Goal: Check status: Check status

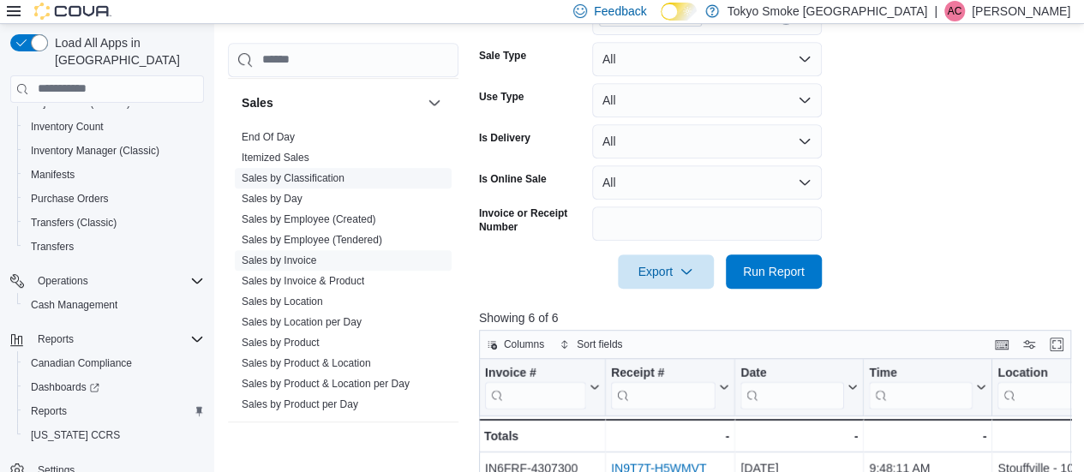
scroll to position [0, 25]
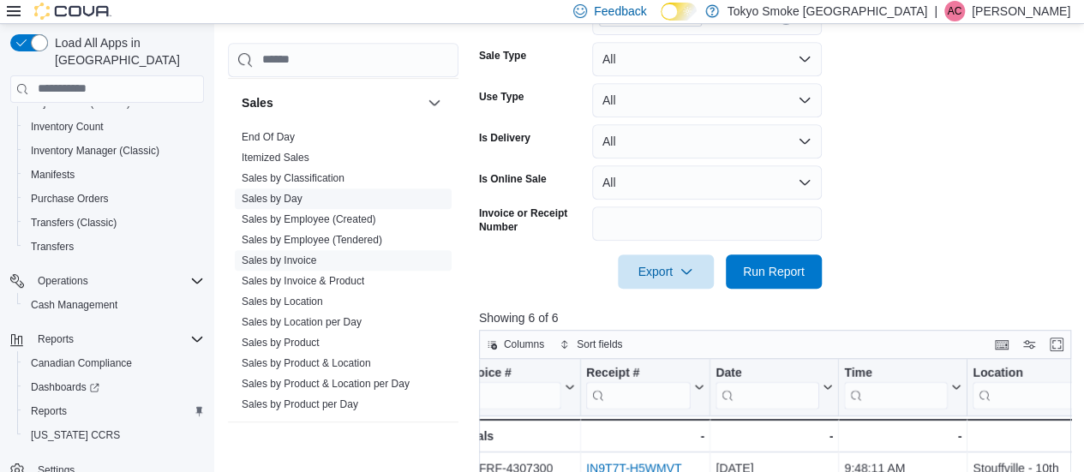
click at [278, 199] on link "Sales by Day" at bounding box center [272, 199] width 61 height 12
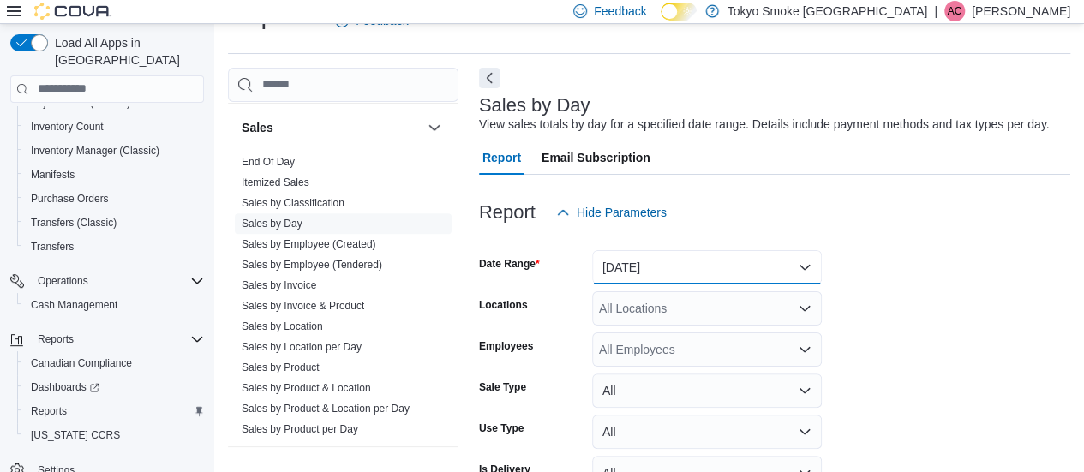
click at [662, 273] on button "[DATE]" at bounding box center [707, 267] width 230 height 34
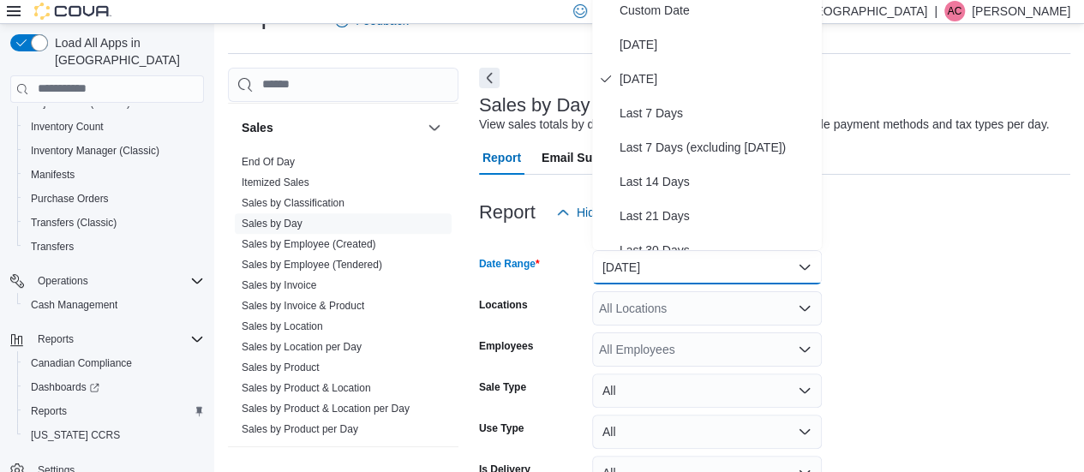
scroll to position [32, 0]
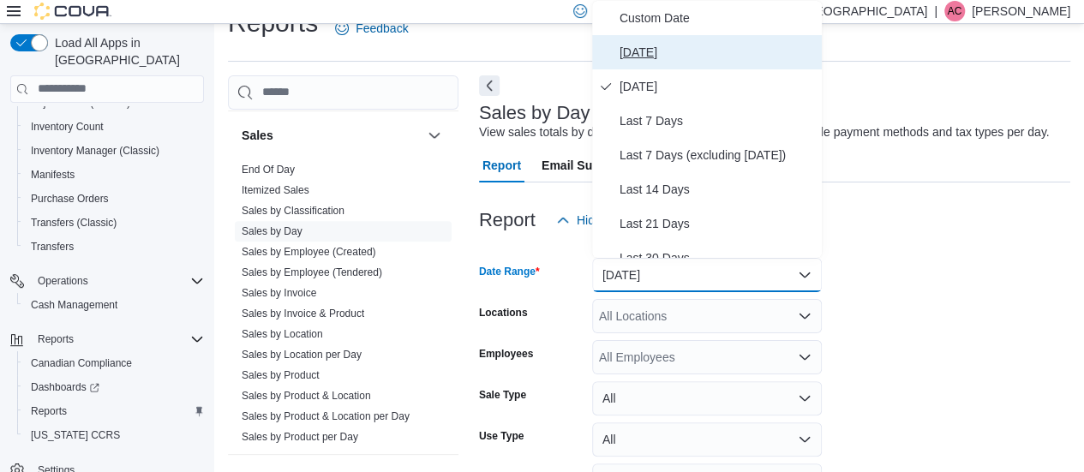
click at [652, 42] on span "[DATE]" at bounding box center [717, 52] width 195 height 21
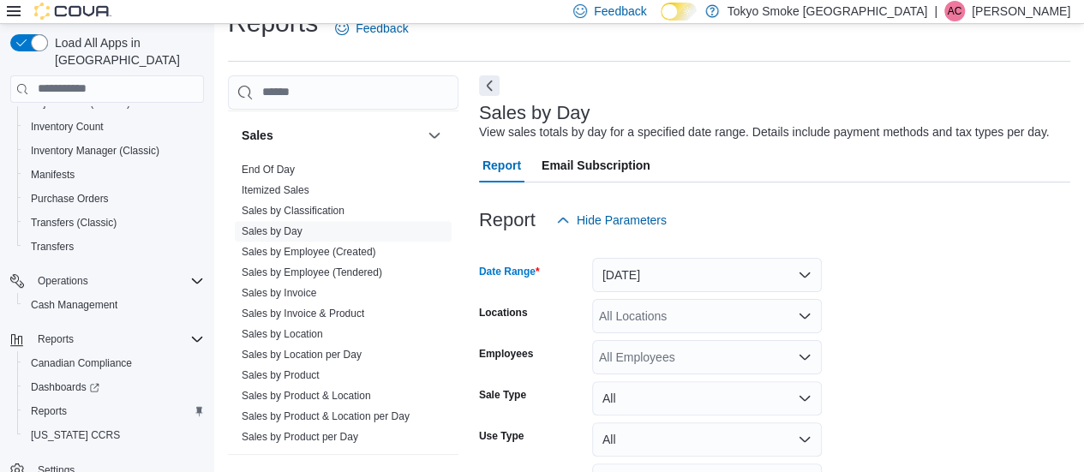
click at [654, 326] on div "All Locations" at bounding box center [707, 316] width 230 height 34
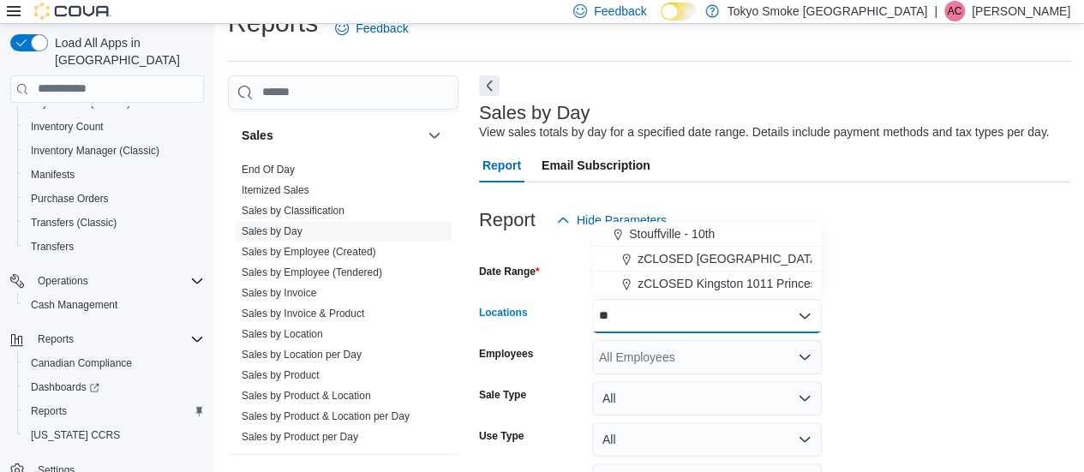
type input "**"
click at [666, 224] on button "Stouffville - 10th" at bounding box center [707, 234] width 230 height 25
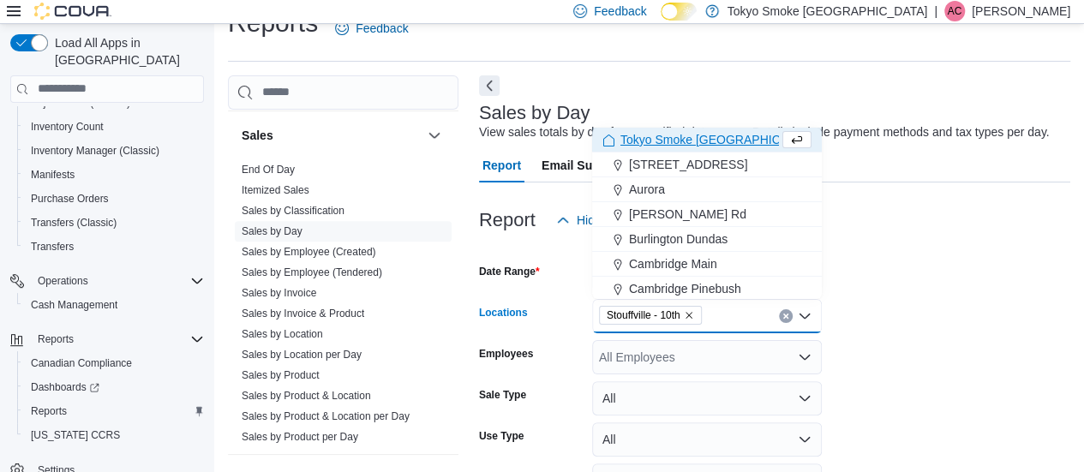
click at [963, 281] on form "Date Range [DATE] Locations [GEOGRAPHIC_DATA] - 10th Combo box. Selected. [GEOG…" at bounding box center [774, 391] width 591 height 309
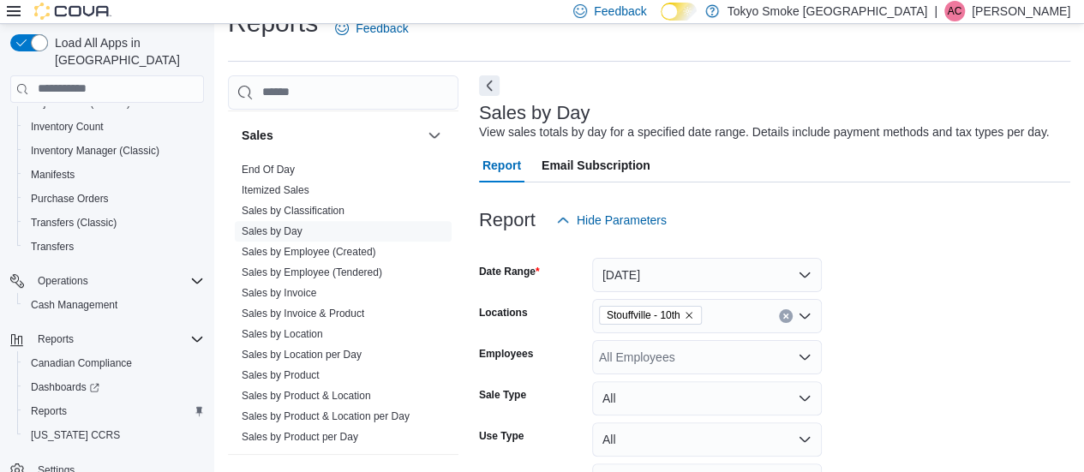
scroll to position [139, 0]
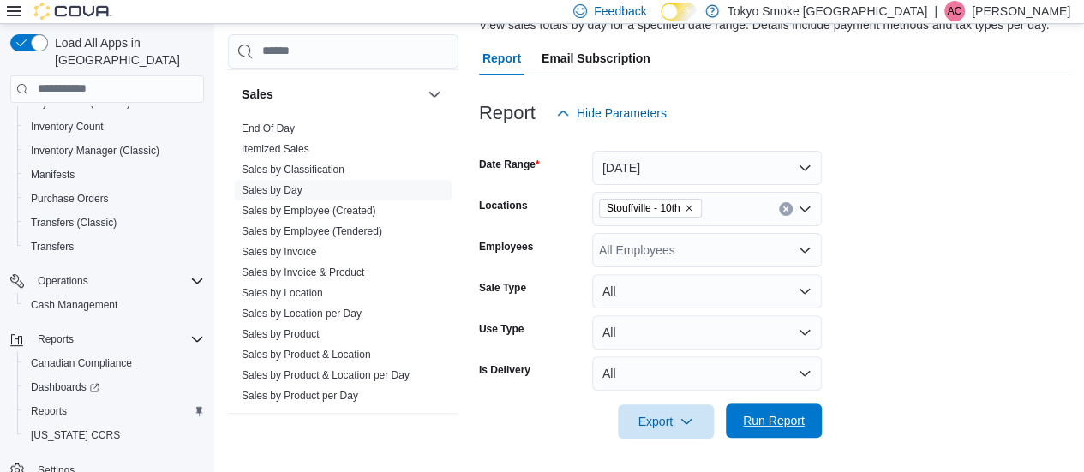
click at [766, 429] on span "Run Report" at bounding box center [773, 421] width 75 height 34
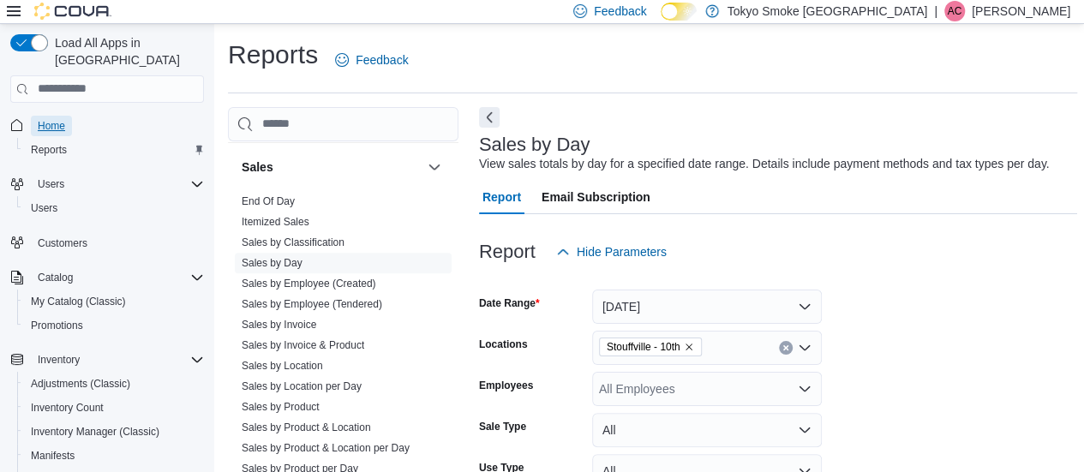
click at [46, 119] on span "Home" at bounding box center [51, 126] width 27 height 14
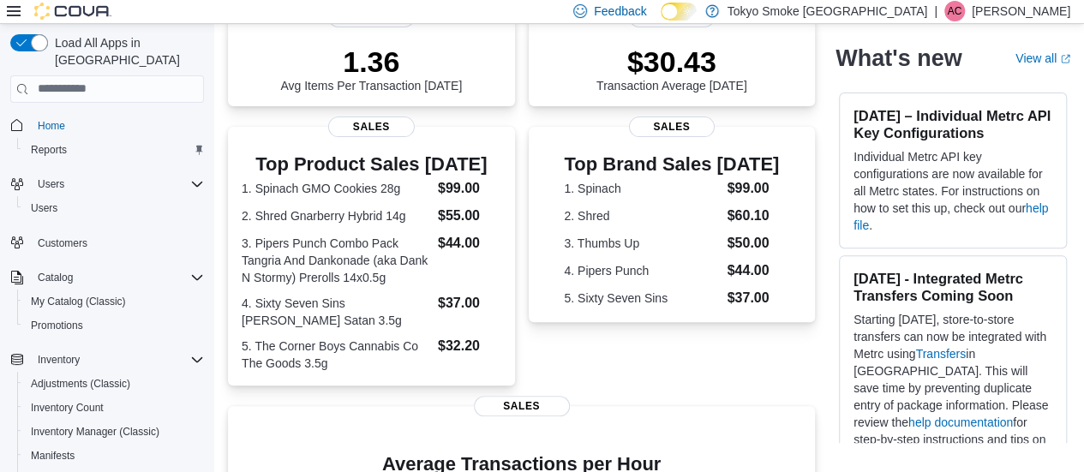
scroll to position [231, 0]
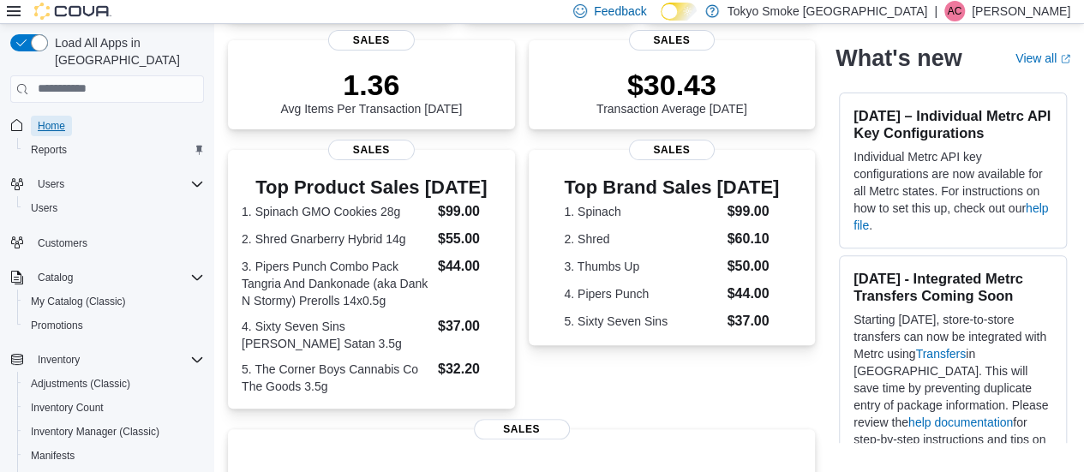
click at [57, 119] on span "Home" at bounding box center [51, 126] width 27 height 14
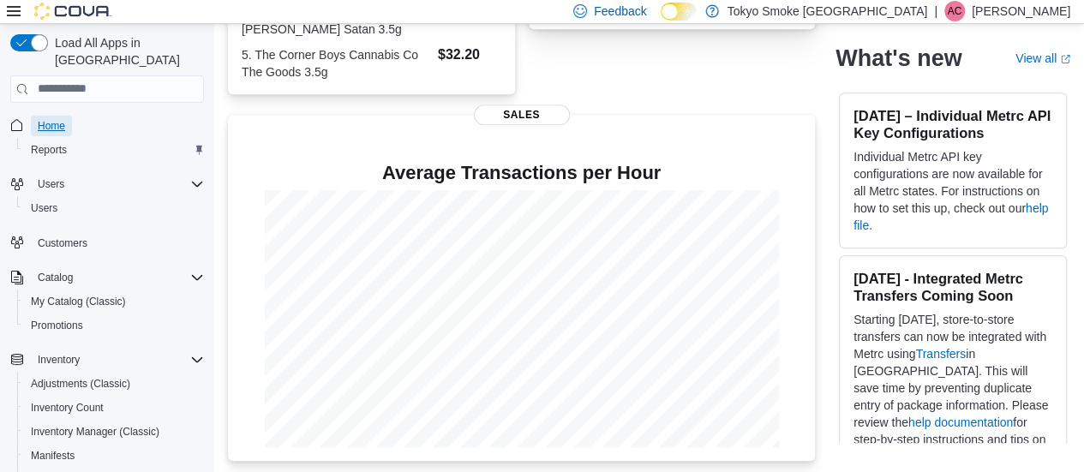
scroll to position [549, 0]
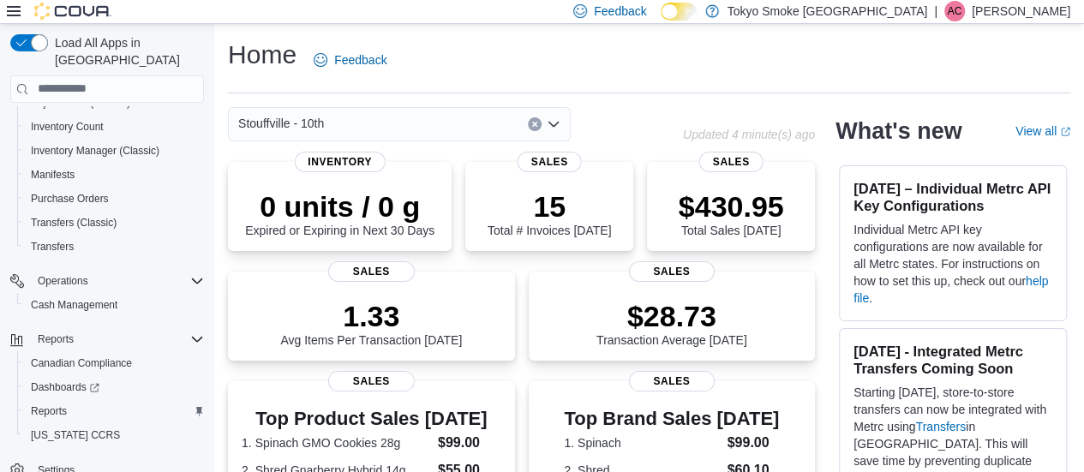
scroll to position [281, 0]
click at [39, 404] on span "Reports" at bounding box center [49, 411] width 36 height 14
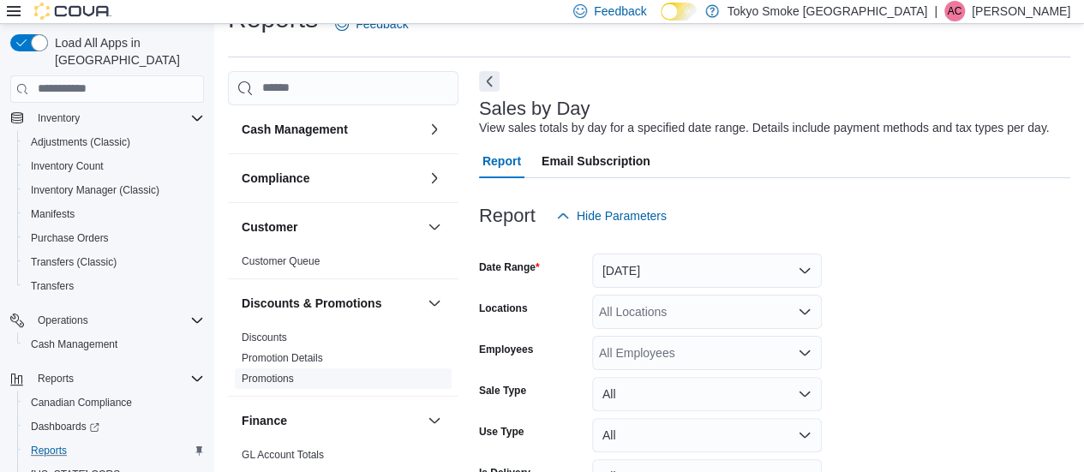
scroll to position [39, 0]
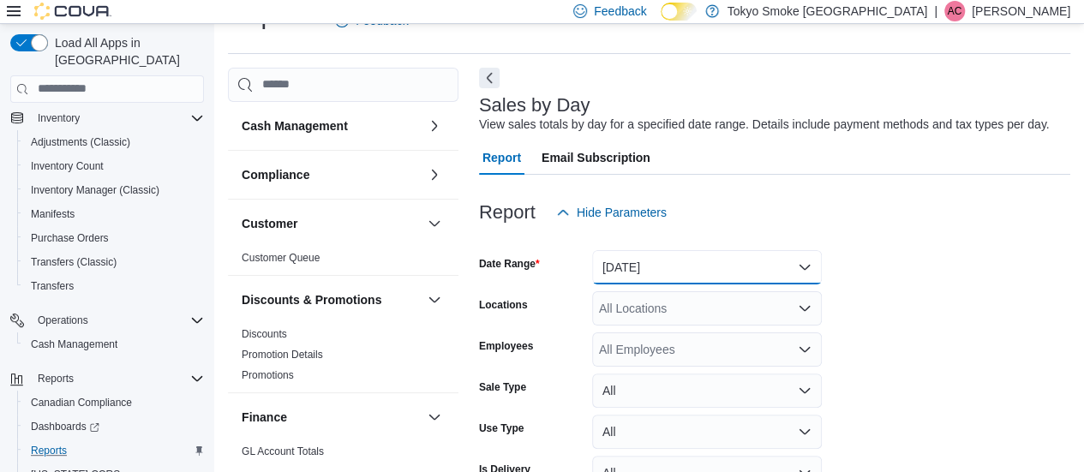
click at [715, 284] on button "[DATE]" at bounding box center [707, 267] width 230 height 34
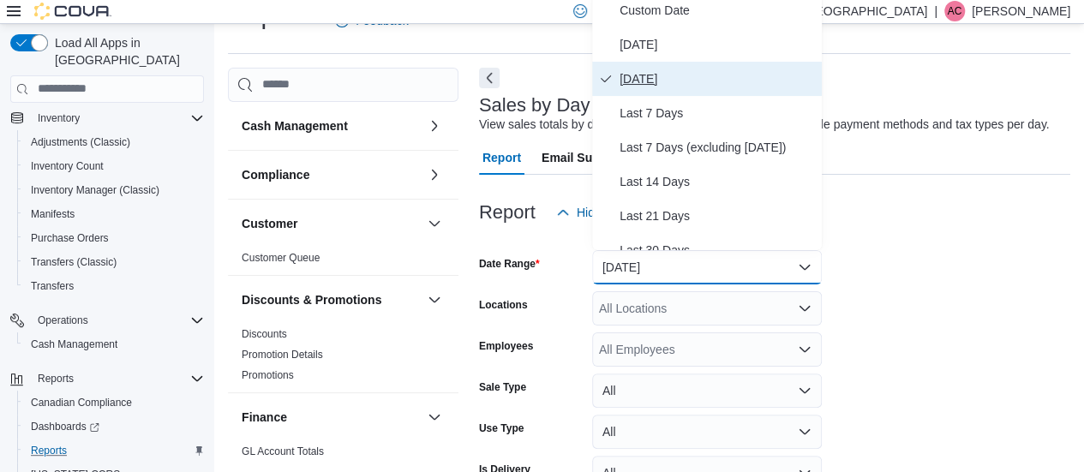
scroll to position [32, 0]
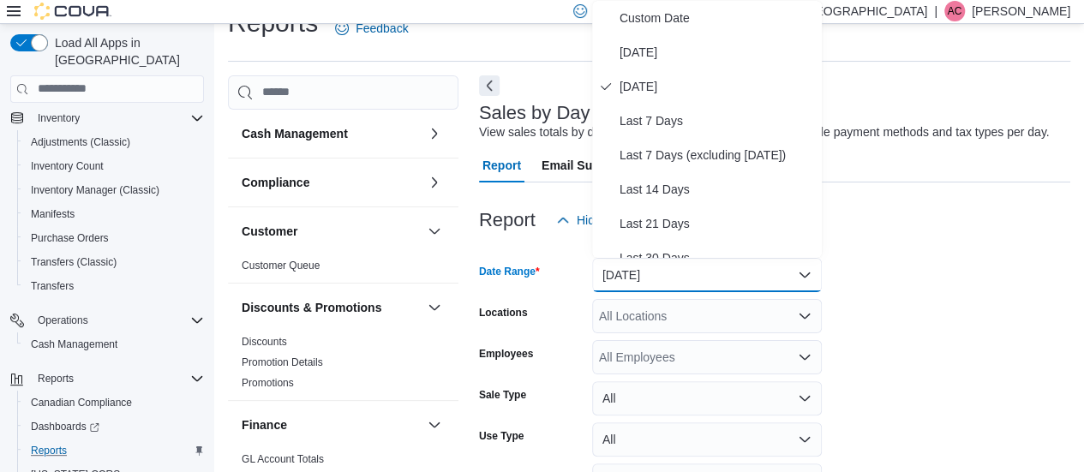
click at [715, 261] on button "[DATE]" at bounding box center [707, 275] width 230 height 34
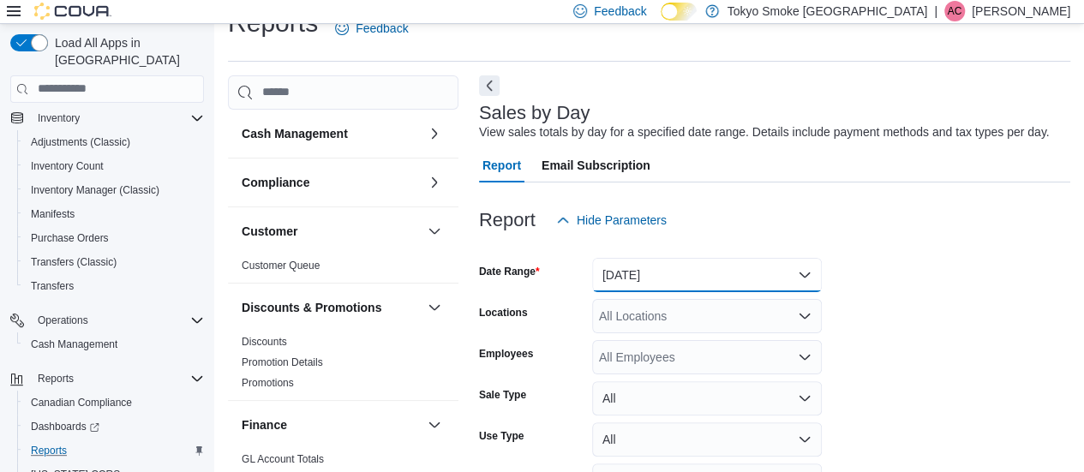
drag, startPoint x: 715, startPoint y: 261, endPoint x: 629, endPoint y: 267, distance: 85.8
click at [629, 267] on button "[DATE]" at bounding box center [707, 275] width 230 height 34
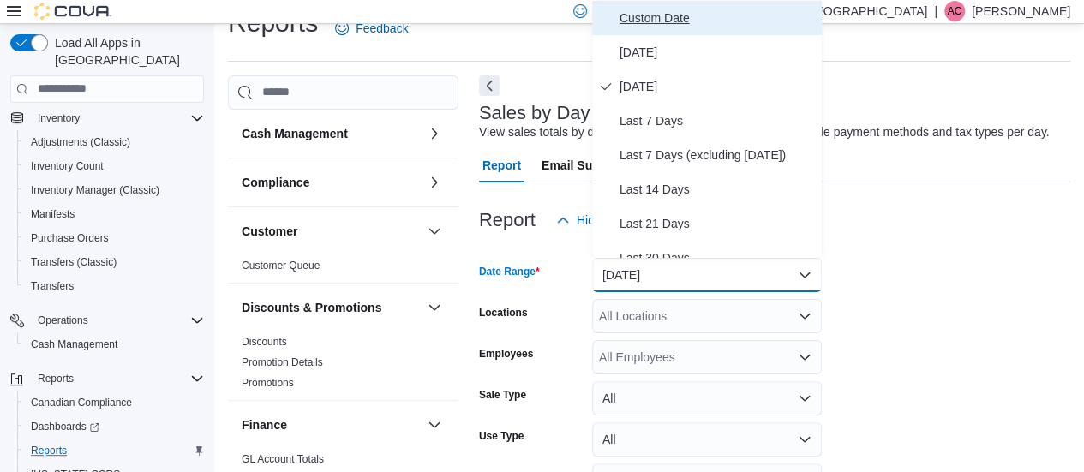
click at [674, 9] on span "Custom Date" at bounding box center [717, 18] width 195 height 21
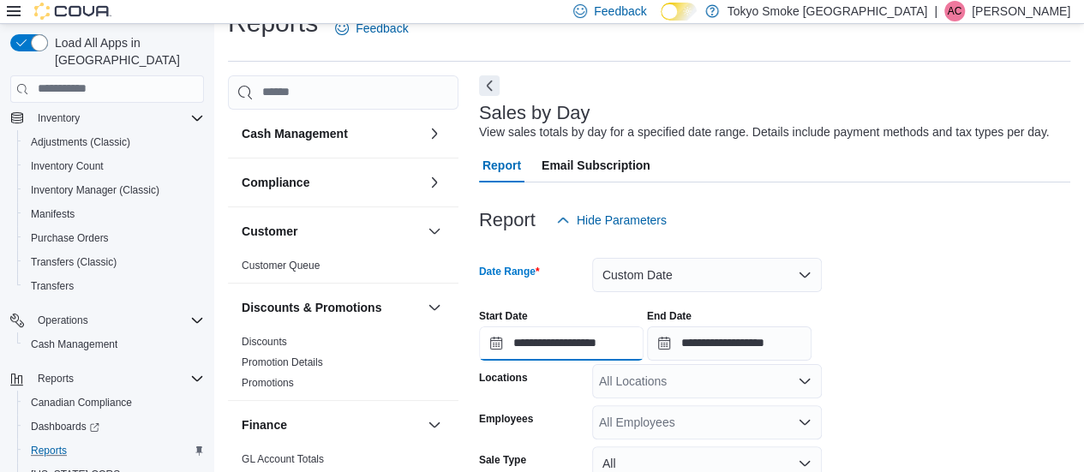
click at [598, 333] on input "**********" at bounding box center [561, 343] width 165 height 34
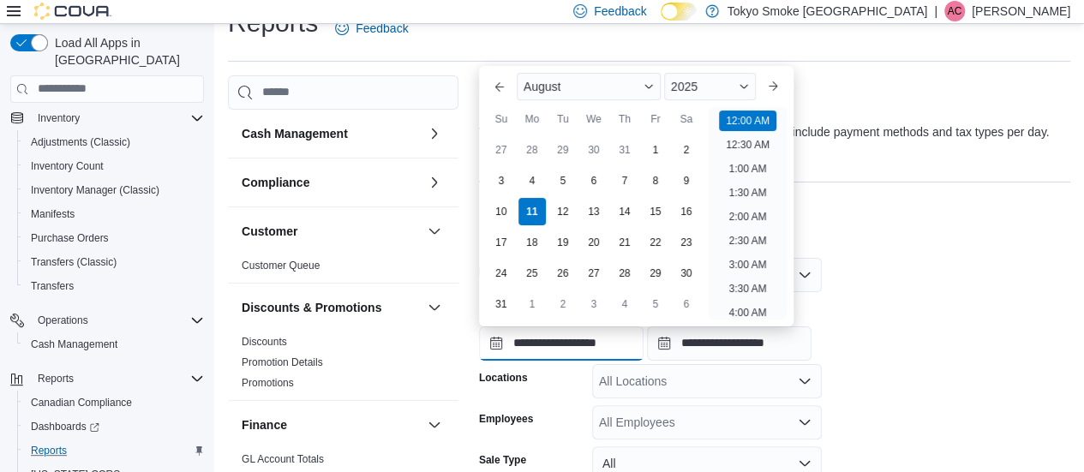
scroll to position [53, 0]
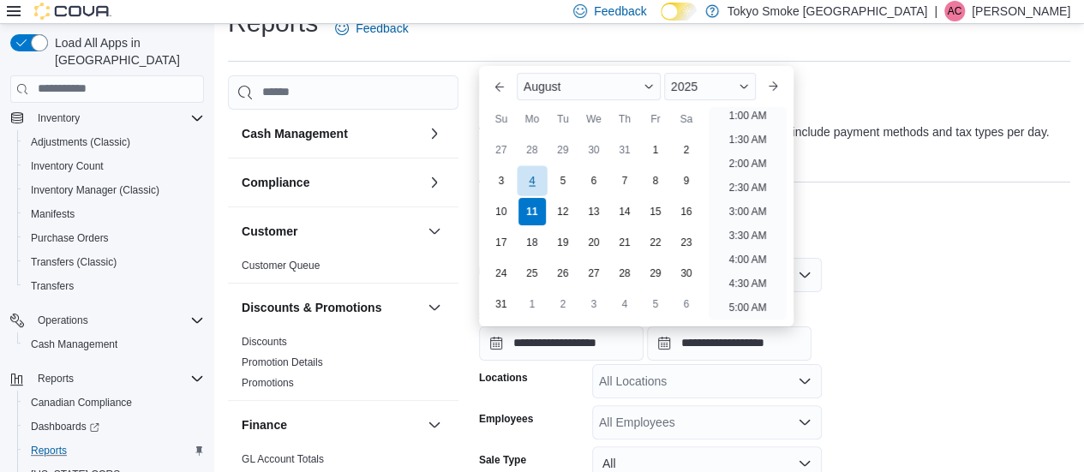
click at [531, 170] on div "4" at bounding box center [532, 180] width 30 height 30
type input "**********"
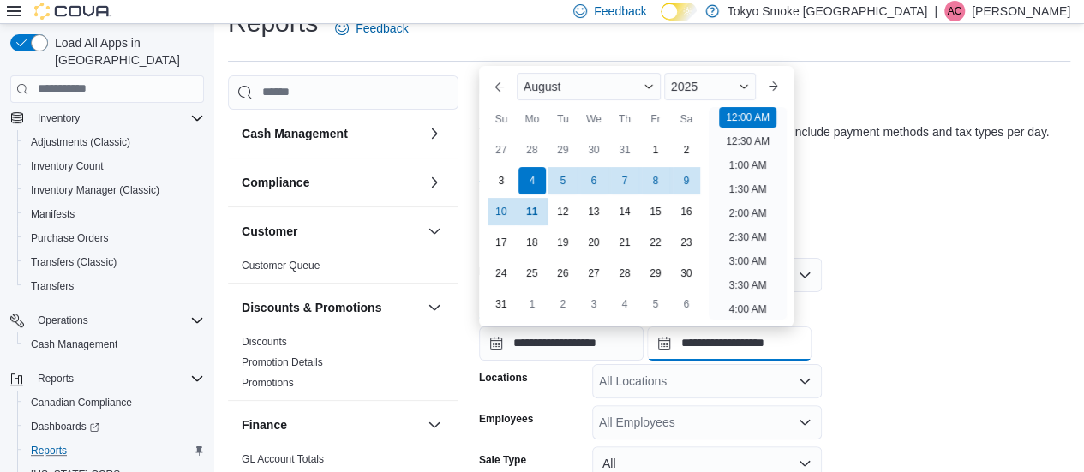
click at [744, 343] on input "**********" at bounding box center [729, 343] width 165 height 34
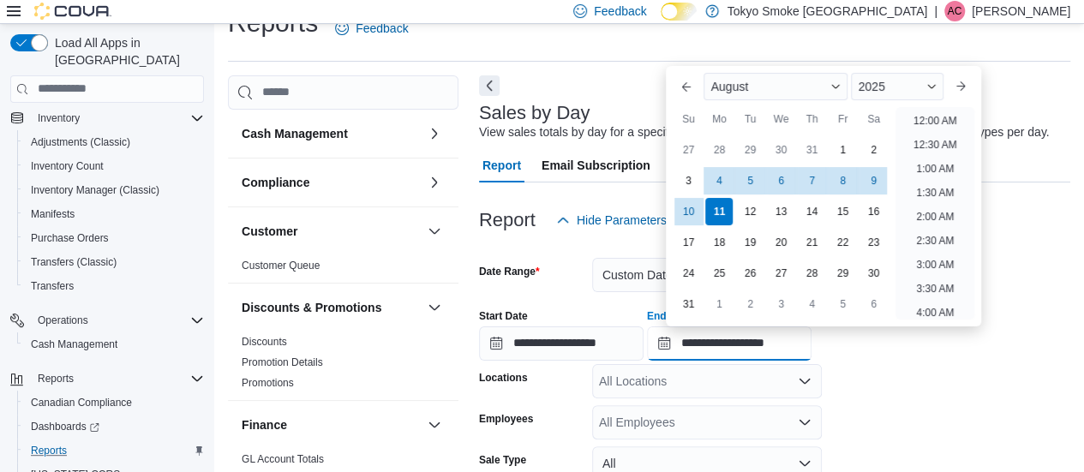
scroll to position [943, 0]
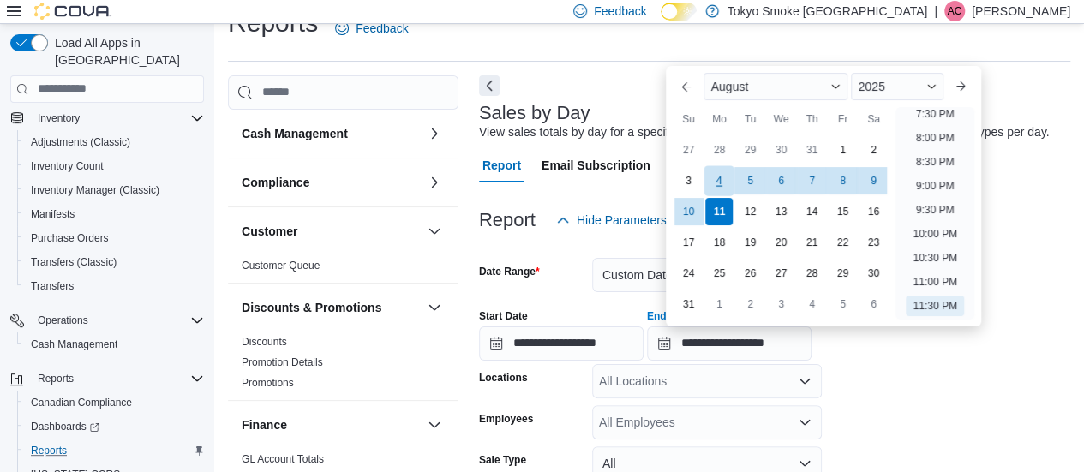
click at [722, 176] on div "4" at bounding box center [719, 180] width 30 height 30
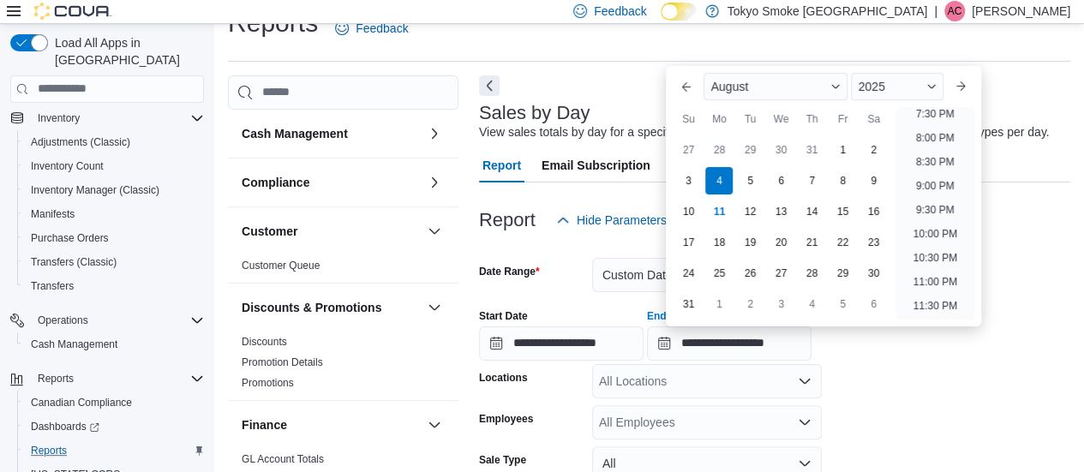
click at [893, 366] on form "**********" at bounding box center [774, 424] width 591 height 374
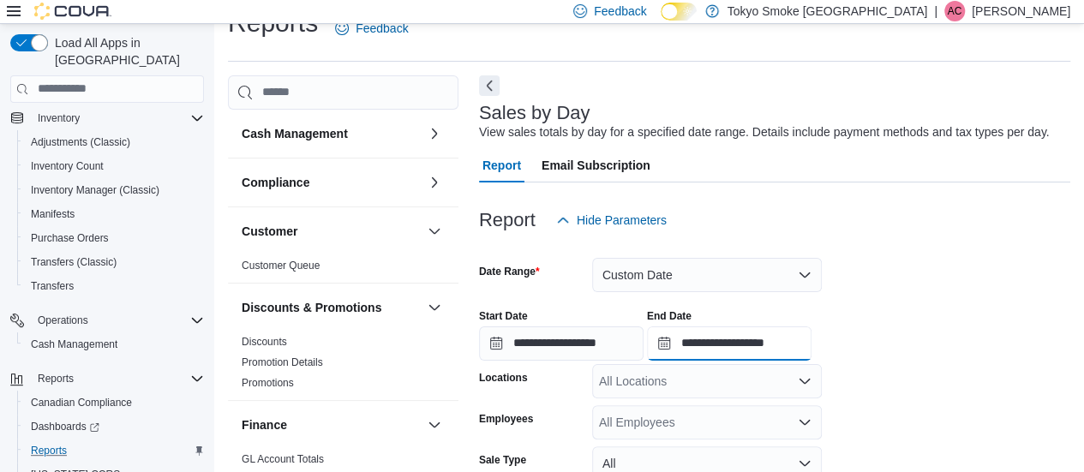
click at [812, 338] on input "**********" at bounding box center [729, 343] width 165 height 34
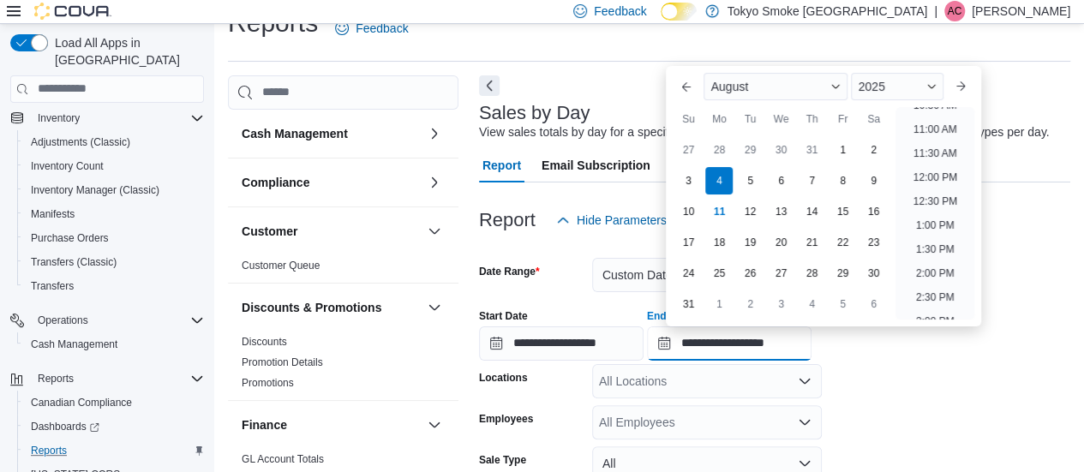
scroll to position [443, 0]
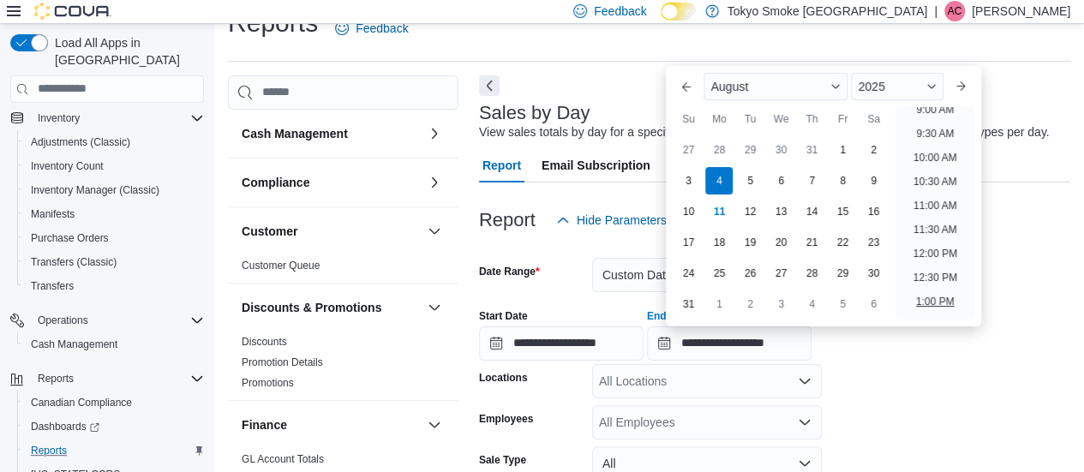
click at [930, 295] on li "1:00 PM" at bounding box center [935, 301] width 52 height 21
type input "**********"
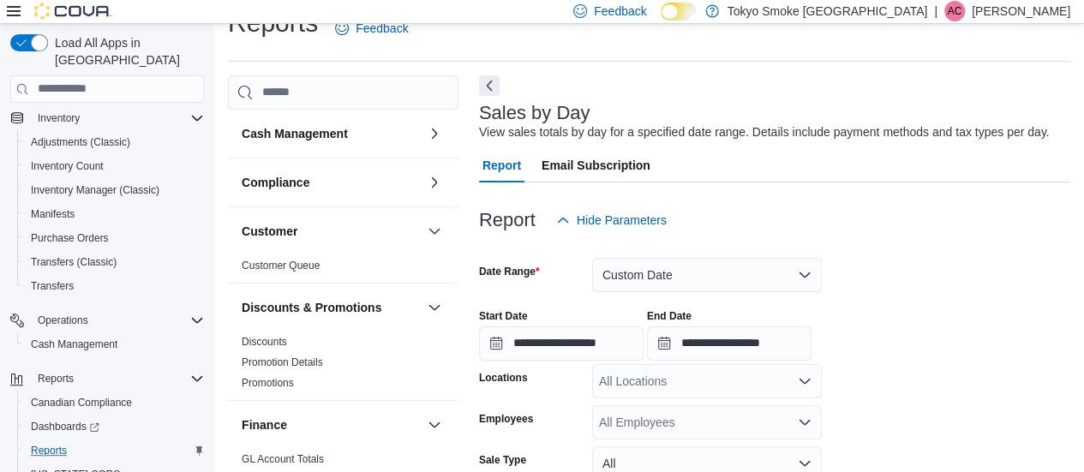
scroll to position [204, 0]
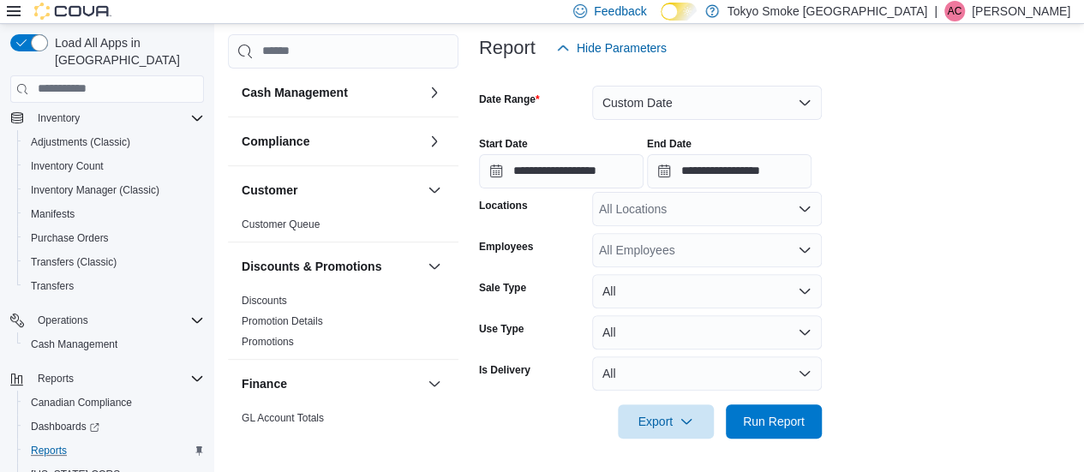
click at [713, 189] on div at bounding box center [774, 190] width 591 height 3
click at [728, 210] on div "All Locations" at bounding box center [707, 209] width 230 height 34
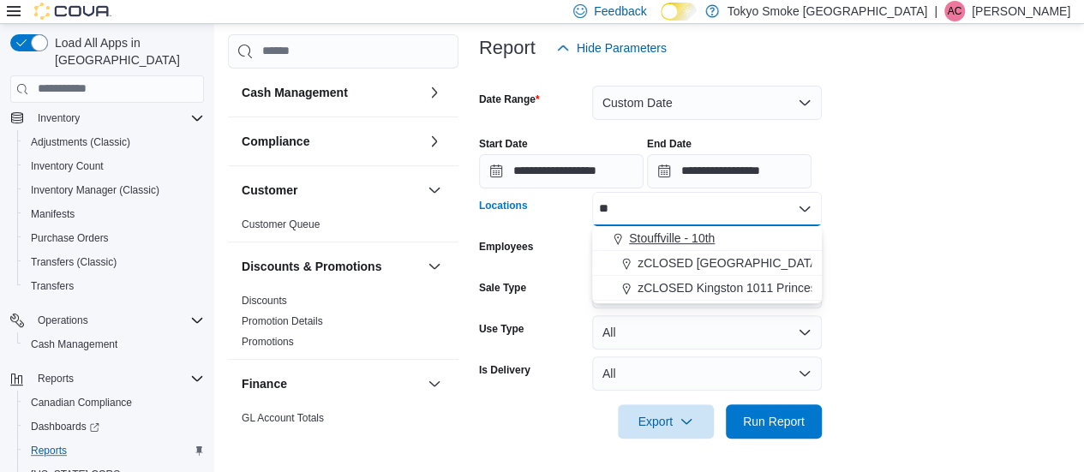
type input "**"
click at [632, 226] on button "Stouffville - 10th" at bounding box center [707, 238] width 230 height 25
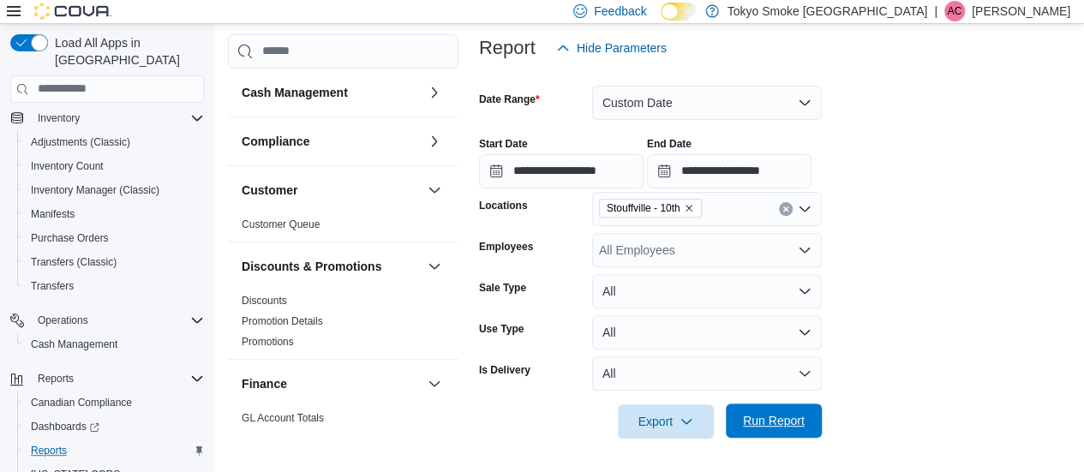
click at [757, 426] on span "Run Report" at bounding box center [774, 420] width 62 height 17
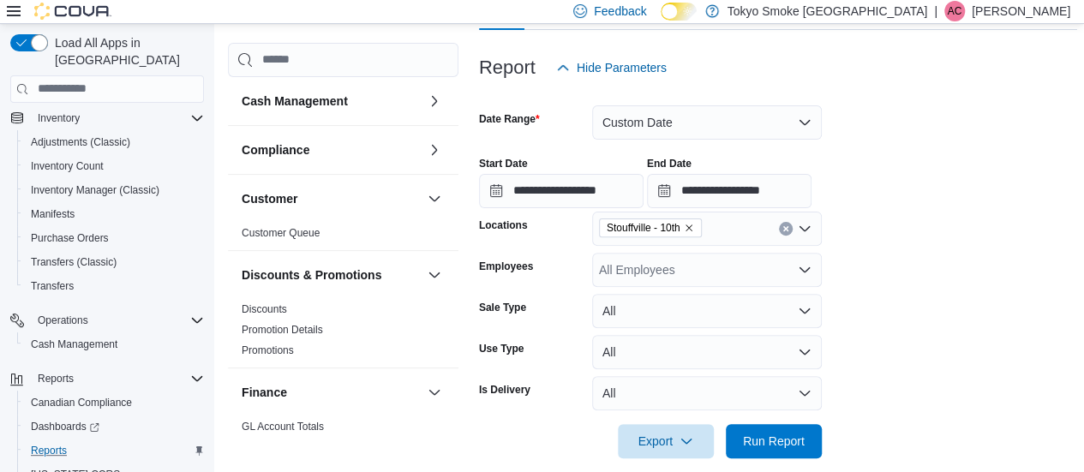
scroll to position [183, 0]
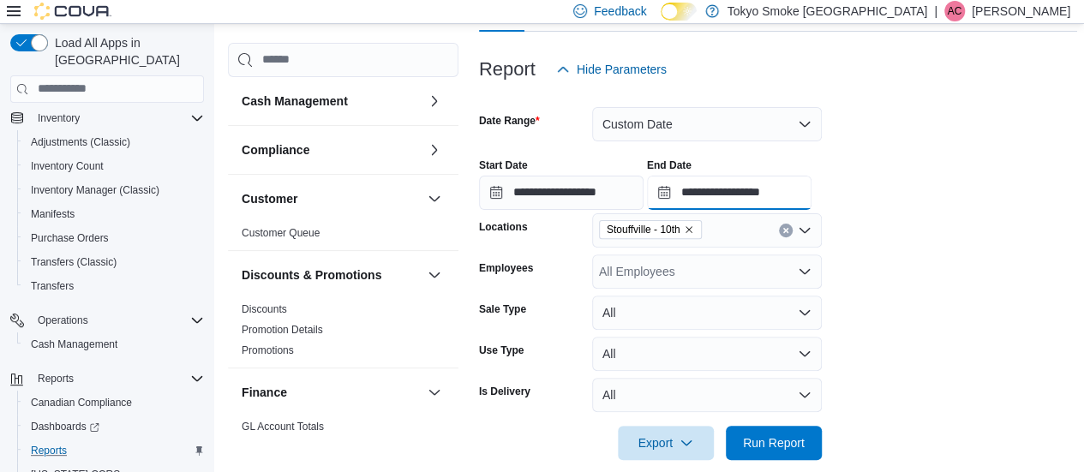
click at [761, 188] on input "**********" at bounding box center [729, 193] width 165 height 34
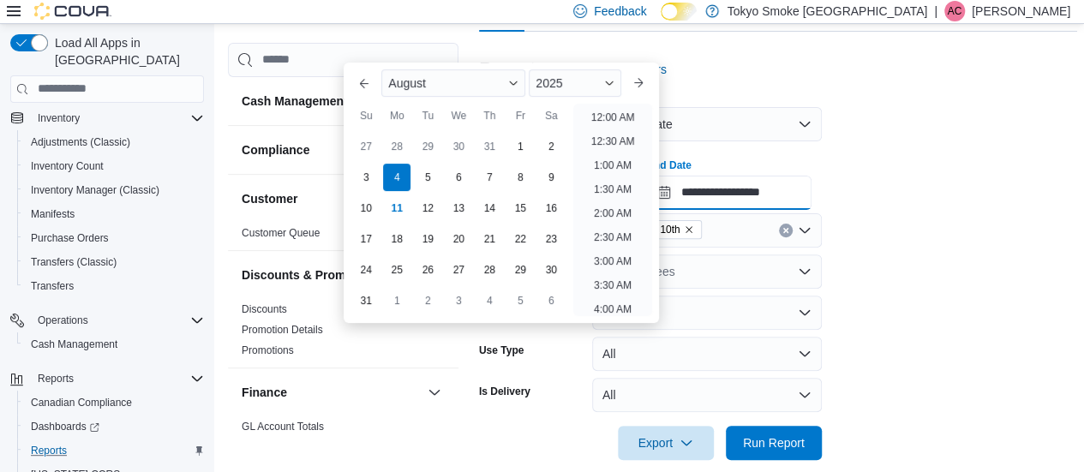
scroll to position [677, 0]
click at [608, 213] on li "4:00 PM" at bounding box center [613, 208] width 52 height 21
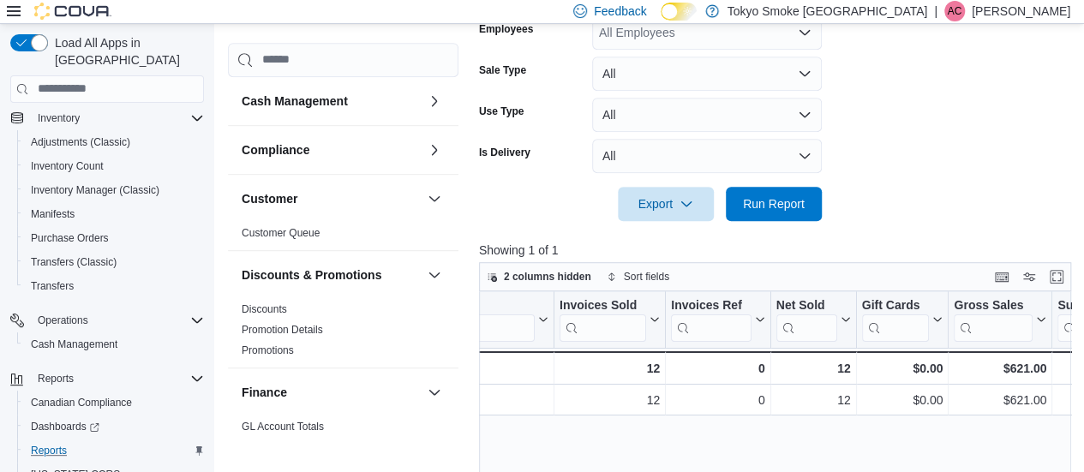
scroll to position [430, 0]
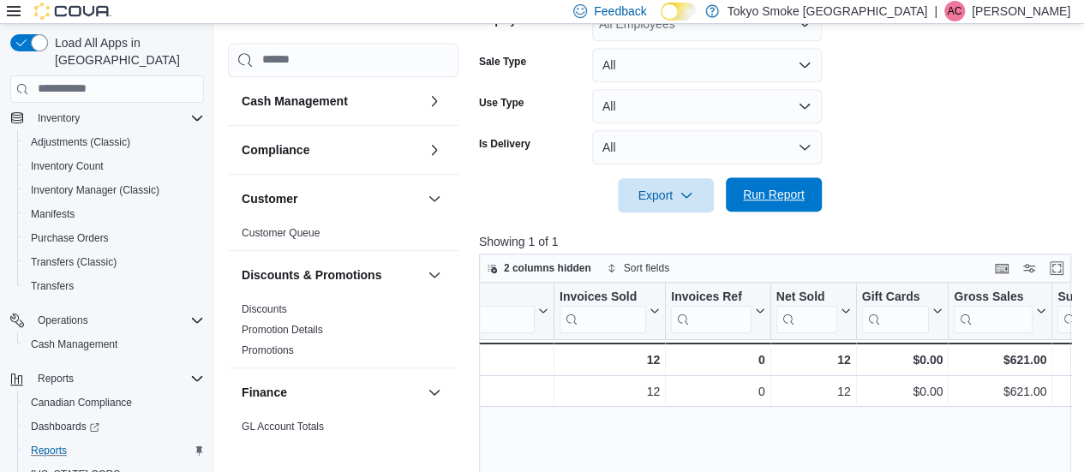
click at [794, 200] on span "Run Report" at bounding box center [774, 194] width 62 height 17
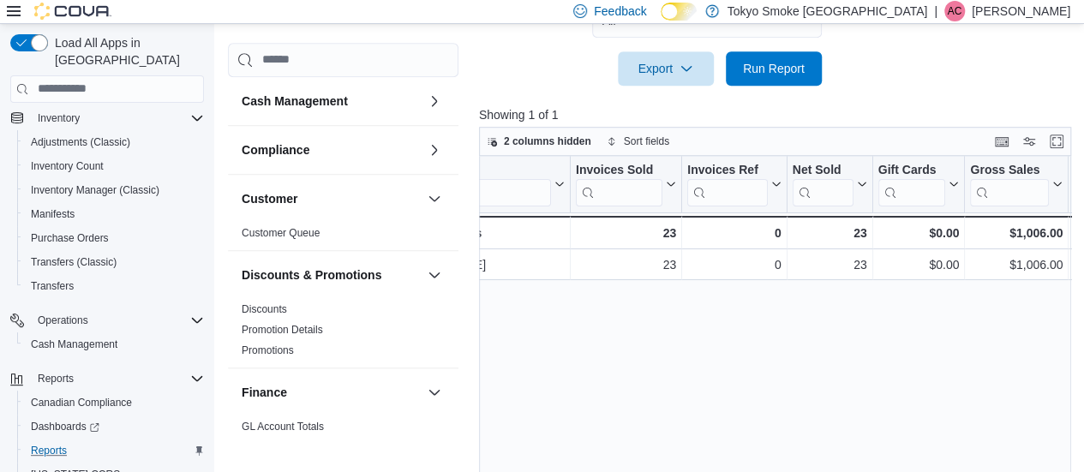
scroll to position [243, 0]
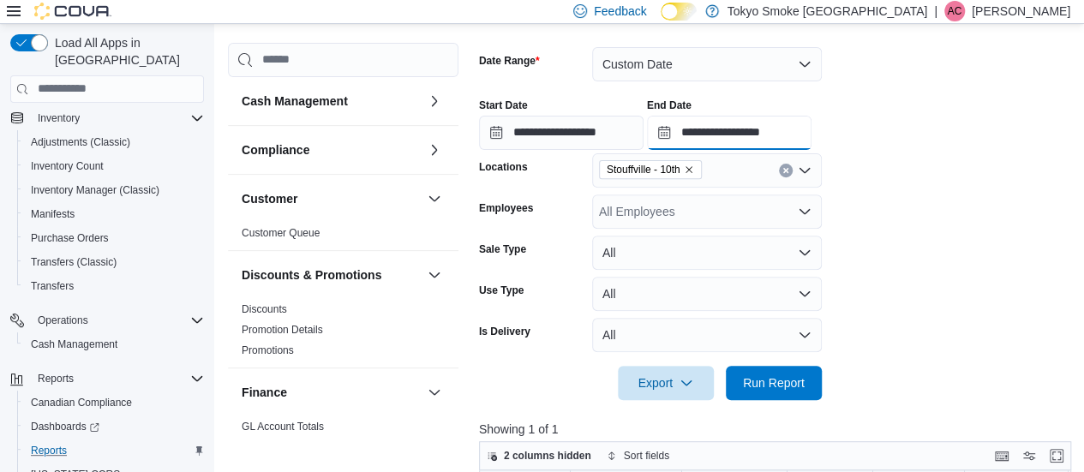
click at [797, 133] on input "**********" at bounding box center [729, 133] width 165 height 34
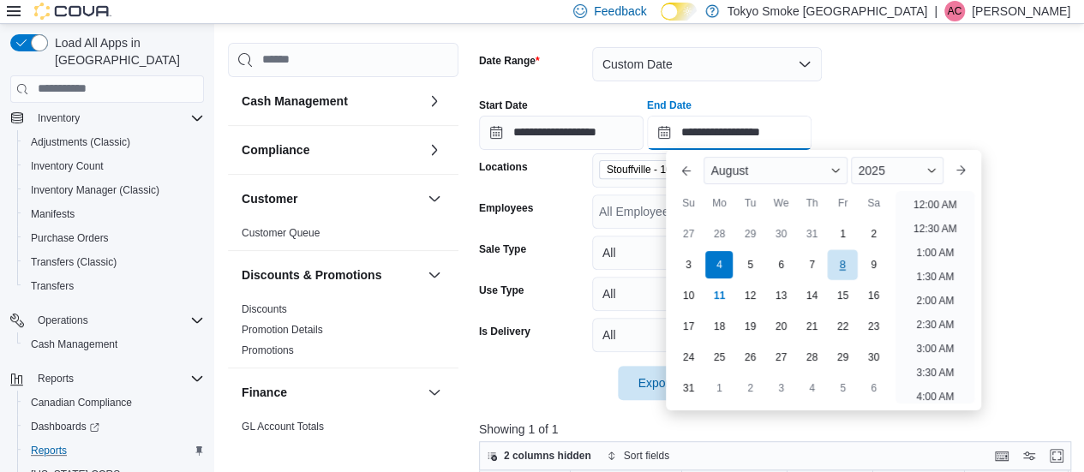
scroll to position [821, 0]
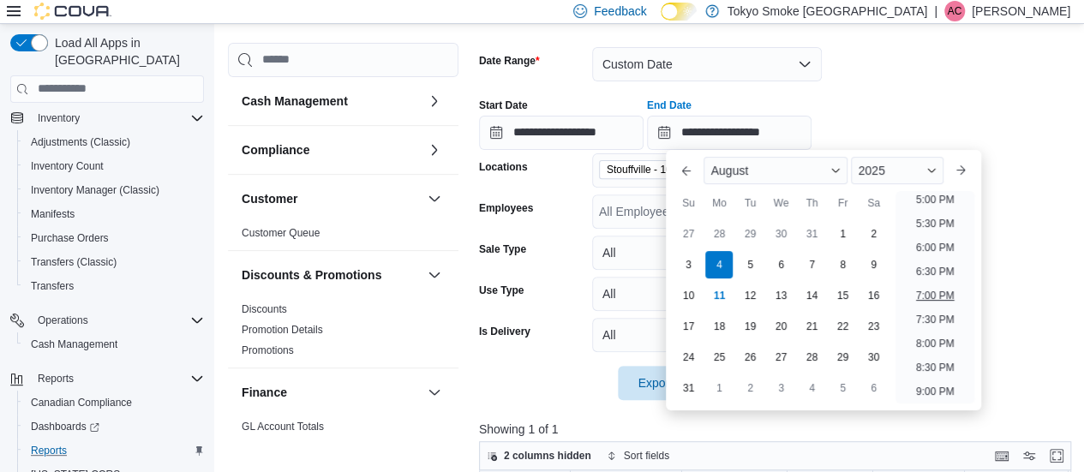
click at [936, 294] on li "7:00 PM" at bounding box center [935, 295] width 52 height 21
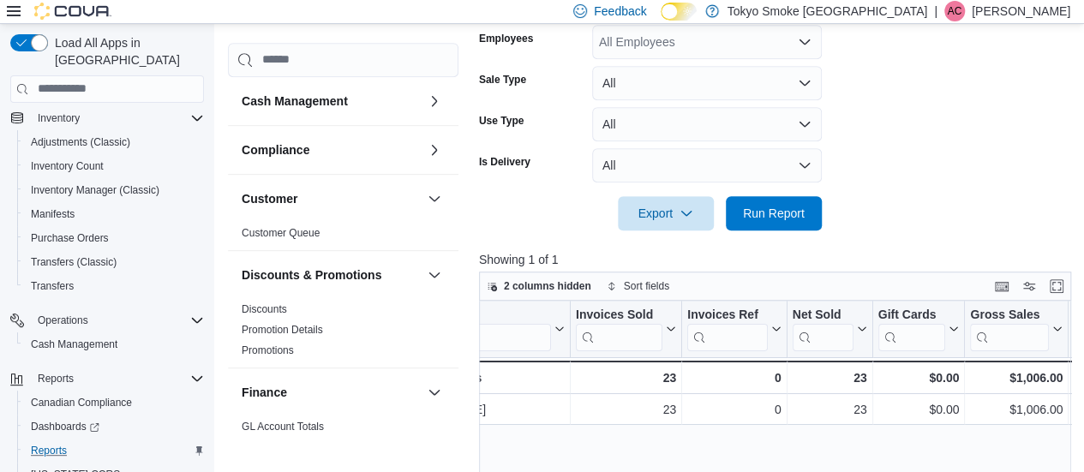
scroll to position [414, 0]
click at [757, 187] on div at bounding box center [778, 188] width 598 height 14
click at [788, 212] on span "Run Report" at bounding box center [774, 210] width 62 height 17
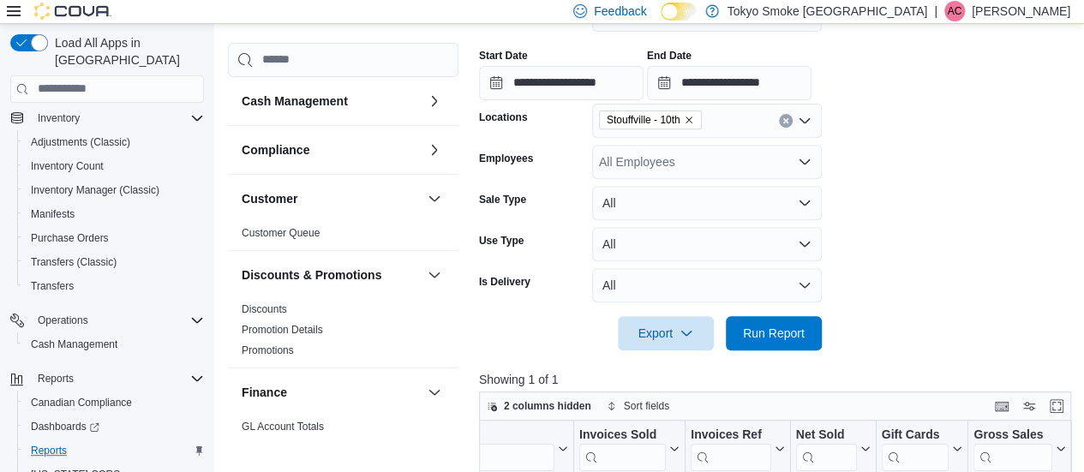
scroll to position [290, 0]
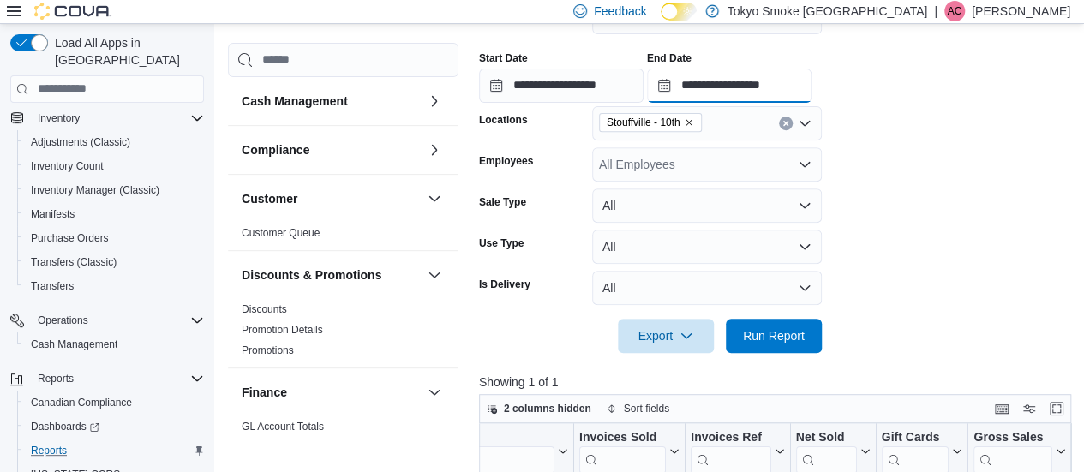
click at [732, 97] on input "**********" at bounding box center [729, 86] width 165 height 34
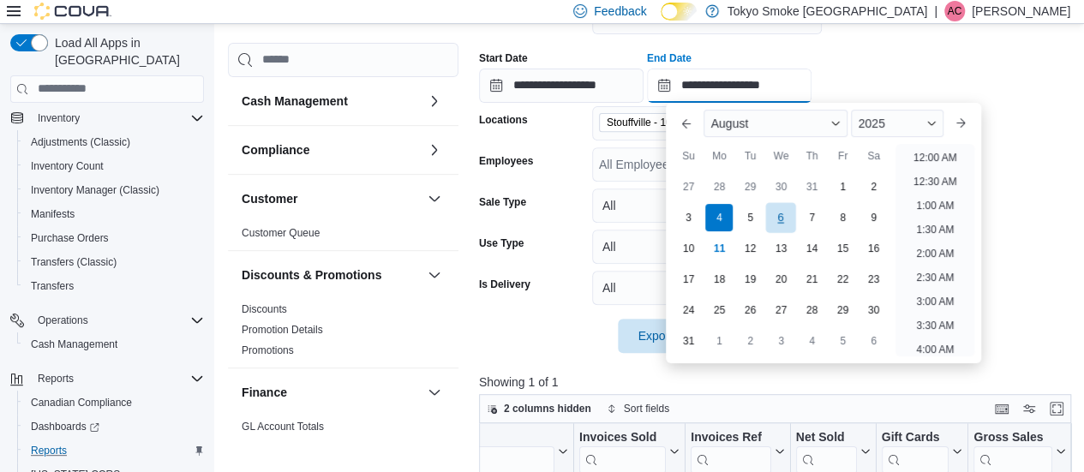
scroll to position [943, 0]
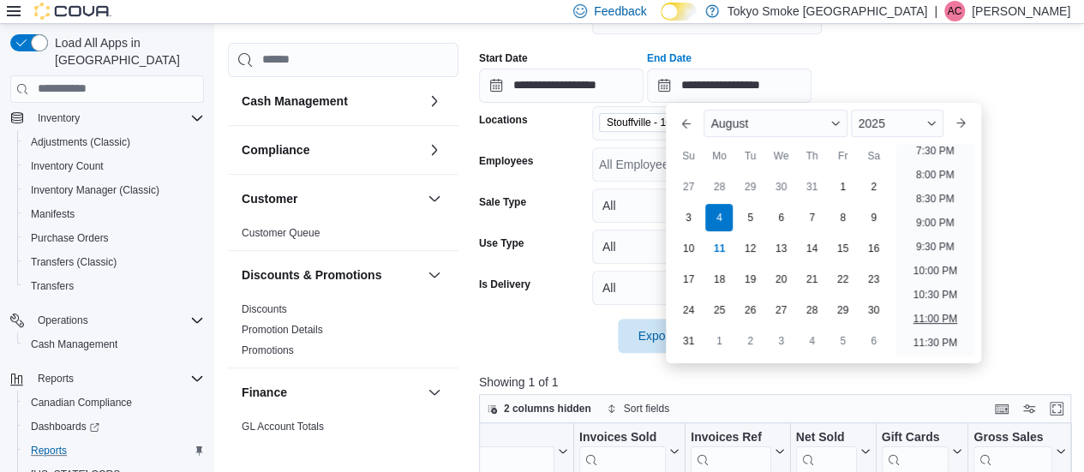
click at [950, 315] on li "11:00 PM" at bounding box center [934, 319] width 57 height 21
type input "**********"
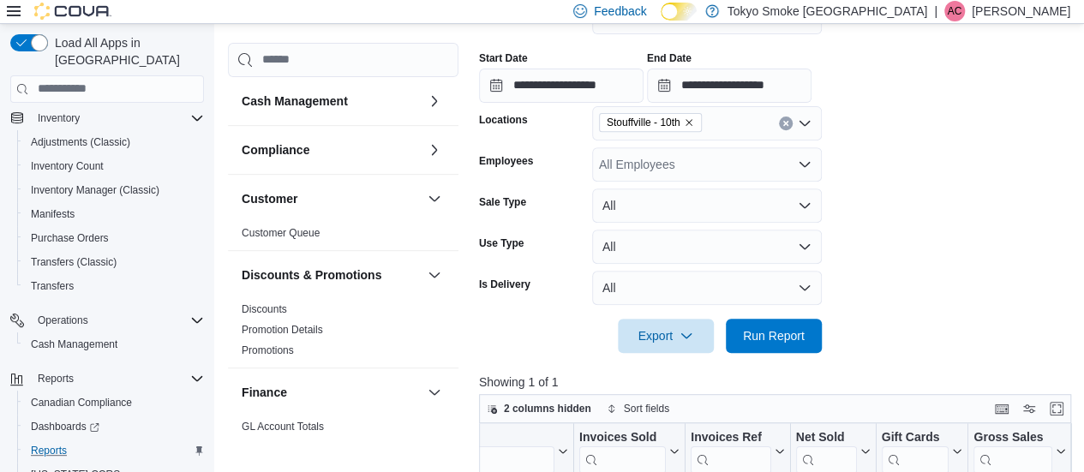
scroll to position [404, 0]
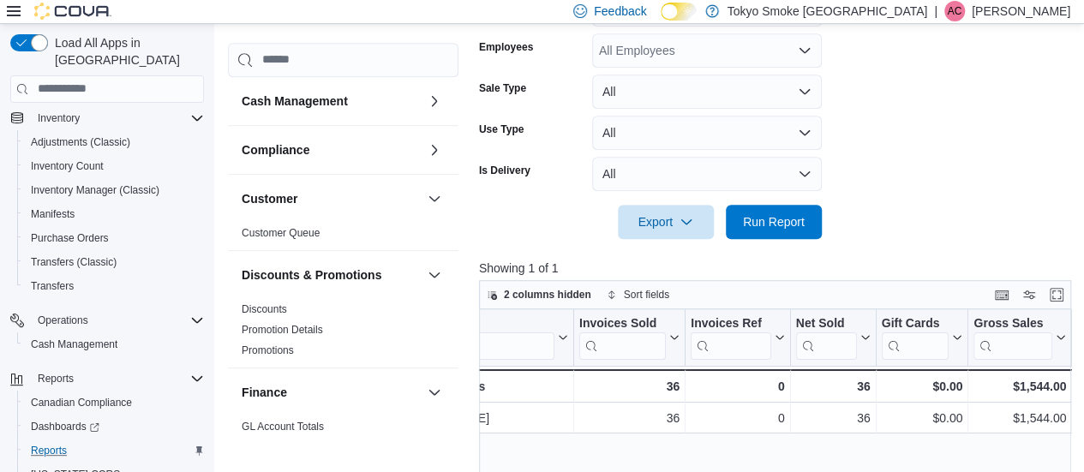
click at [782, 243] on div at bounding box center [778, 249] width 598 height 21
click at [795, 240] on div at bounding box center [778, 249] width 598 height 21
click at [802, 227] on span "Run Report" at bounding box center [774, 221] width 62 height 17
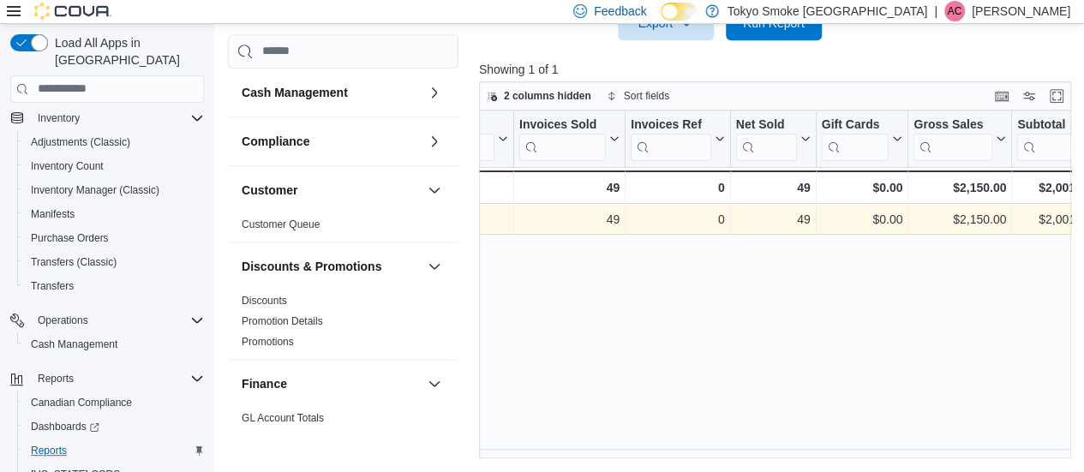
scroll to position [219, 0]
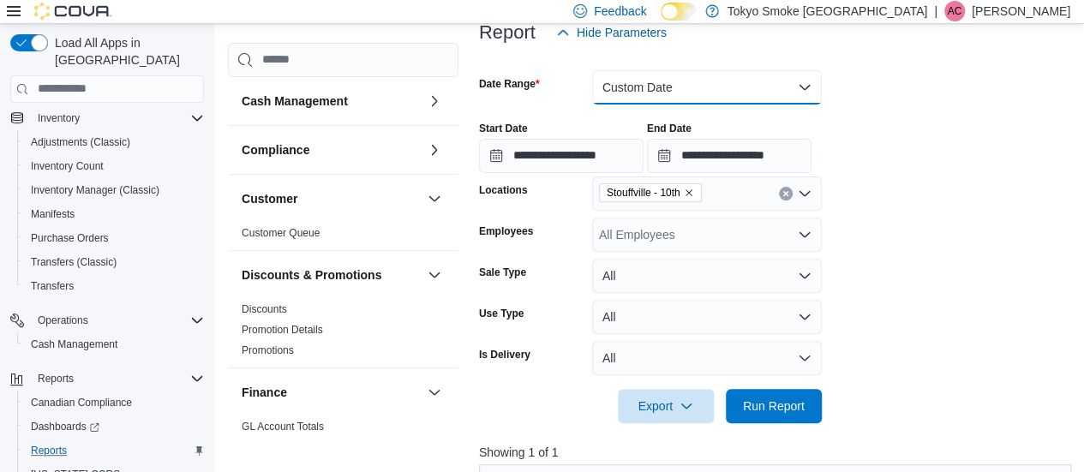
click at [710, 99] on button "Custom Date" at bounding box center [707, 87] width 230 height 34
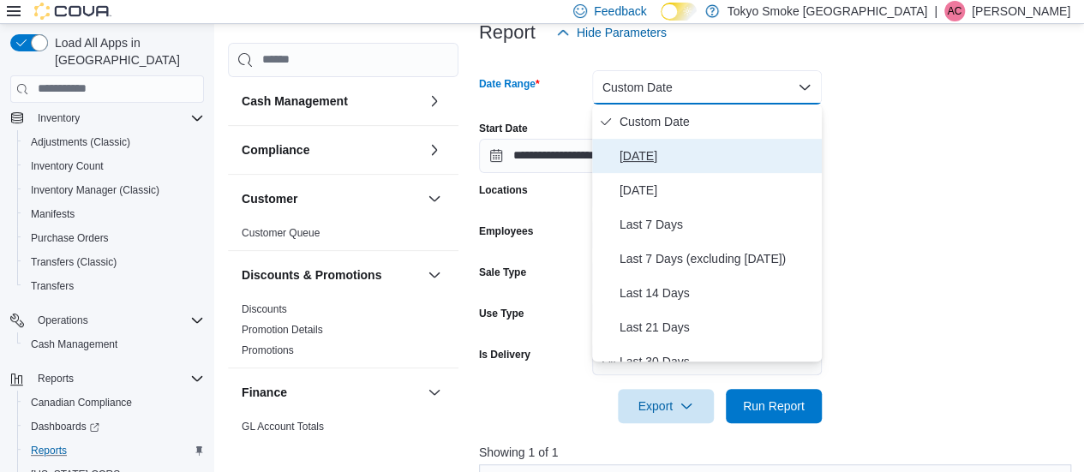
click at [656, 152] on span "[DATE]" at bounding box center [717, 156] width 195 height 21
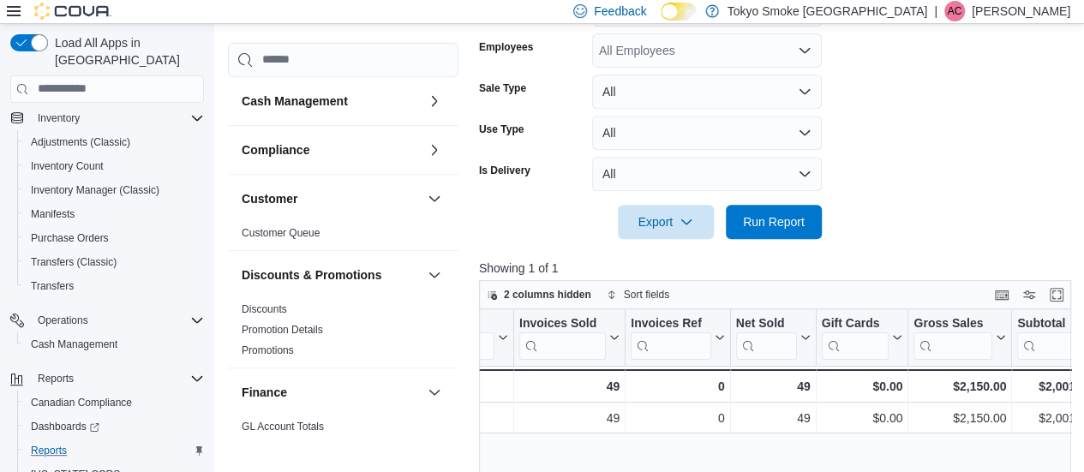
scroll to position [339, 0]
click at [762, 239] on div at bounding box center [778, 248] width 598 height 21
click at [764, 219] on span "Run Report" at bounding box center [774, 220] width 62 height 17
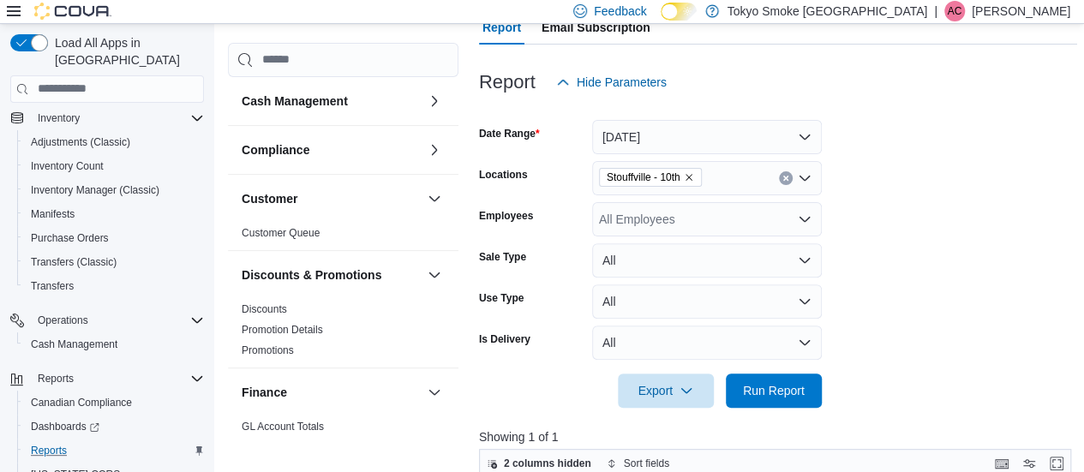
scroll to position [167, 0]
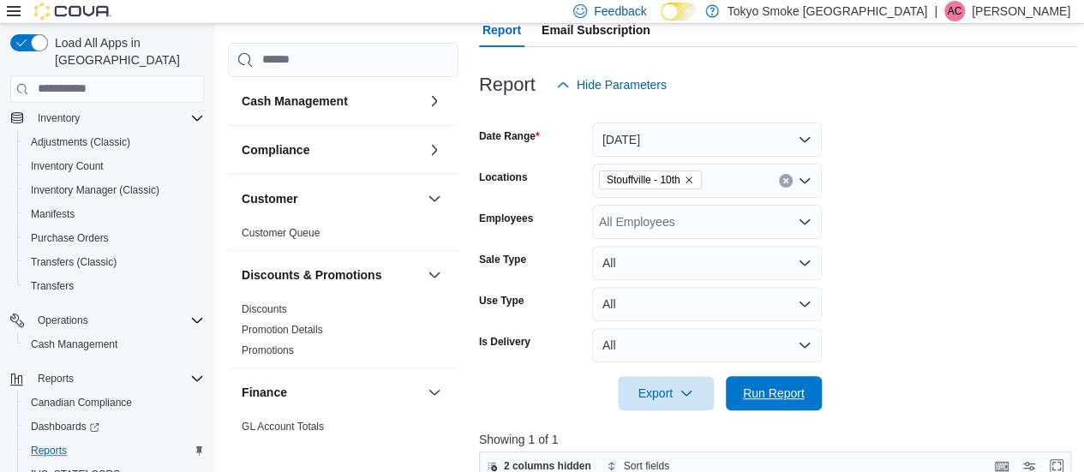
click at [780, 378] on span "Run Report" at bounding box center [773, 393] width 75 height 34
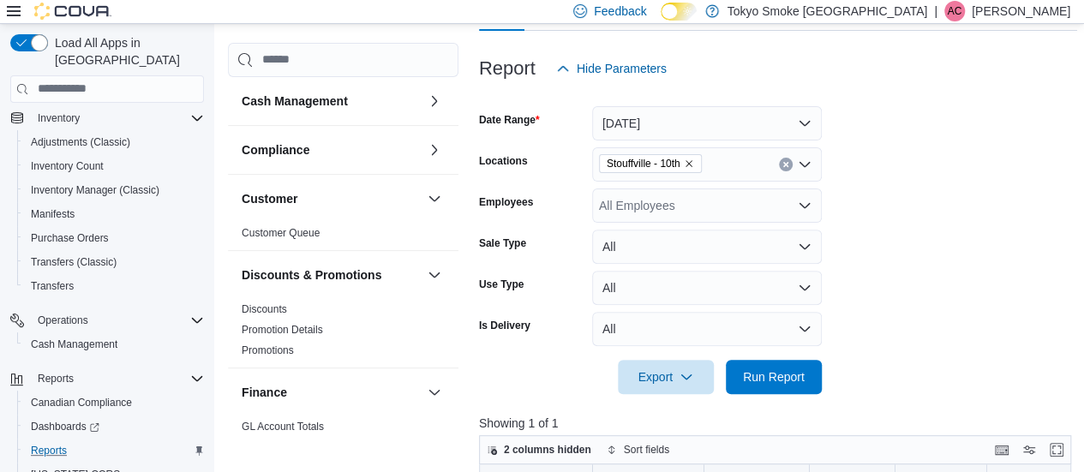
scroll to position [177, 0]
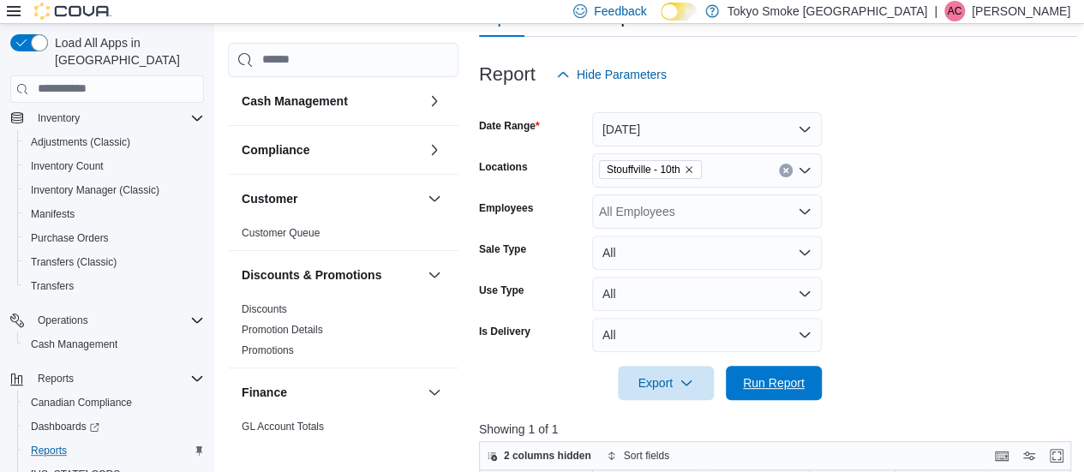
click at [782, 380] on span "Run Report" at bounding box center [774, 382] width 62 height 17
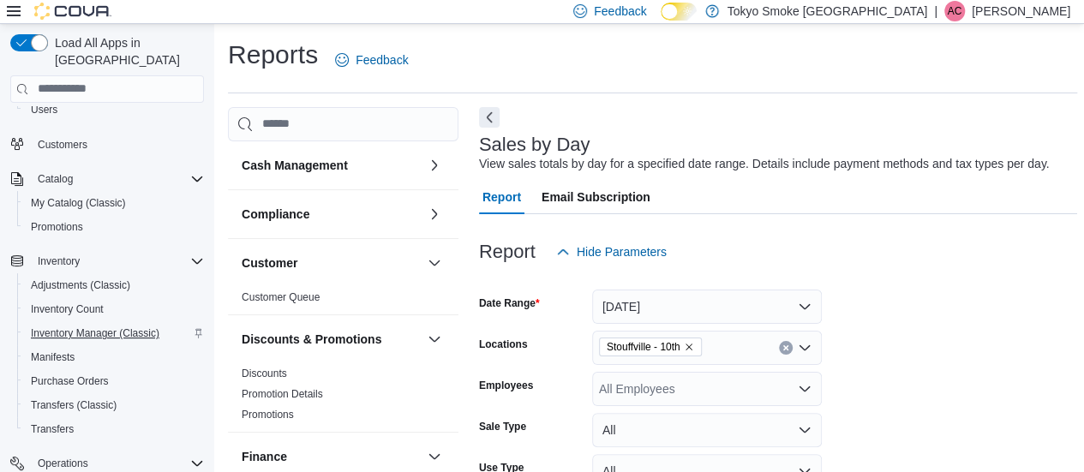
scroll to position [0, 0]
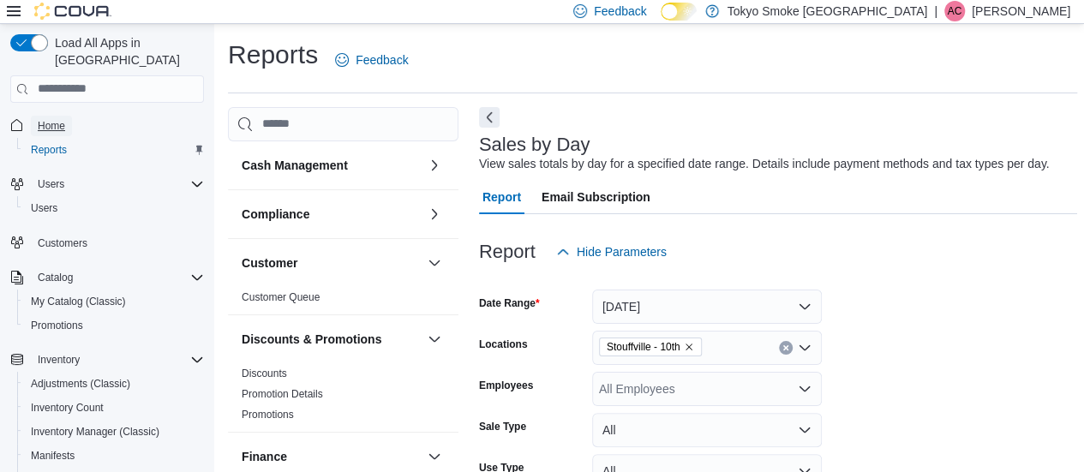
click at [51, 119] on span "Home" at bounding box center [51, 126] width 27 height 14
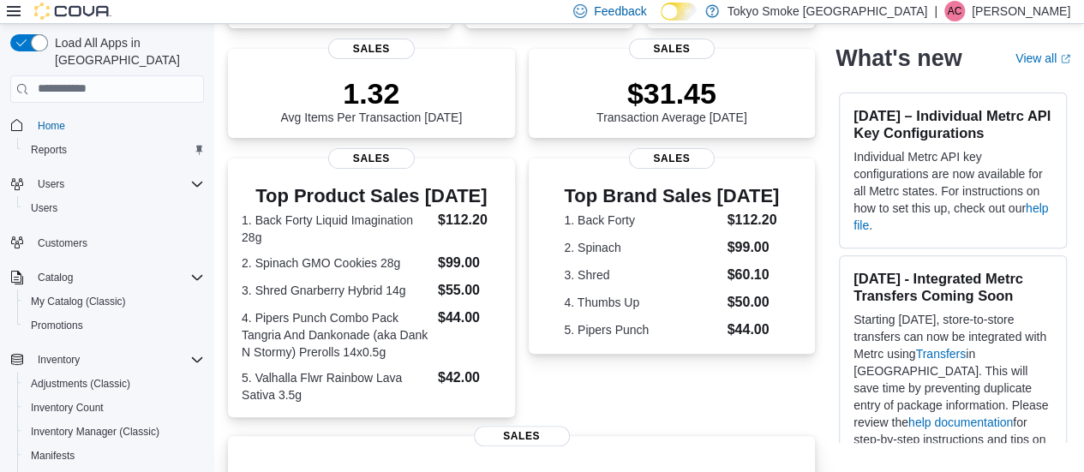
scroll to position [215, 0]
